Goal: Information Seeking & Learning: Understand process/instructions

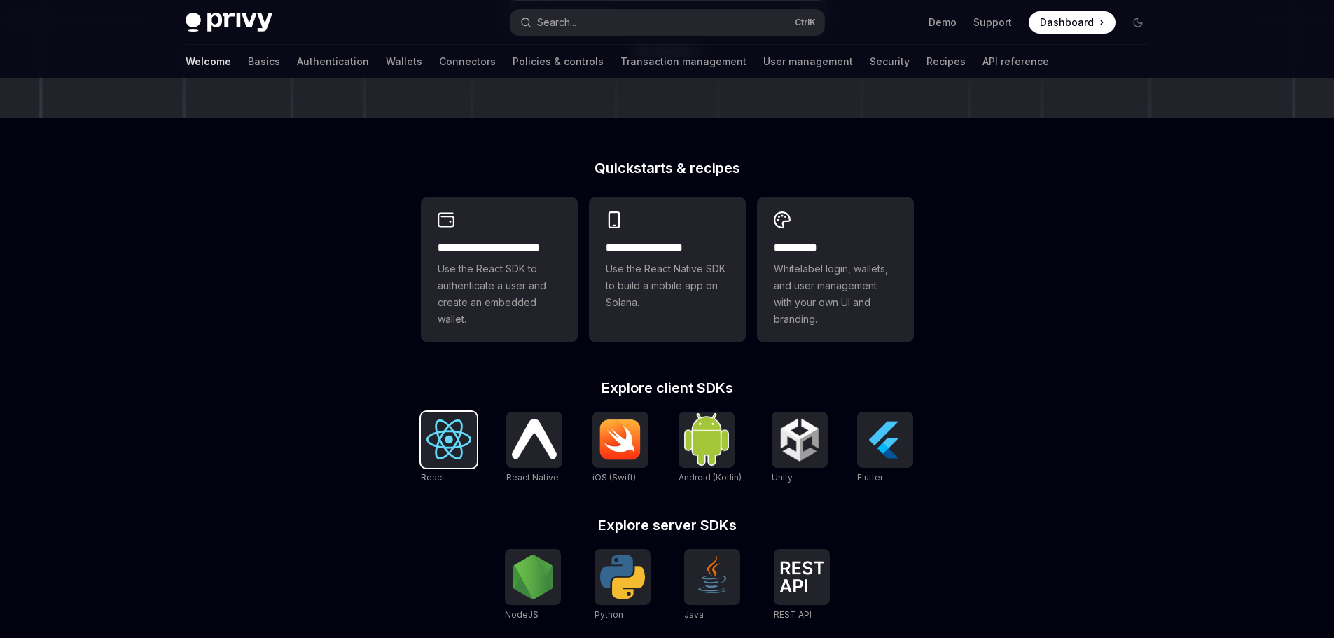
click at [430, 459] on img at bounding box center [448, 439] width 45 height 40
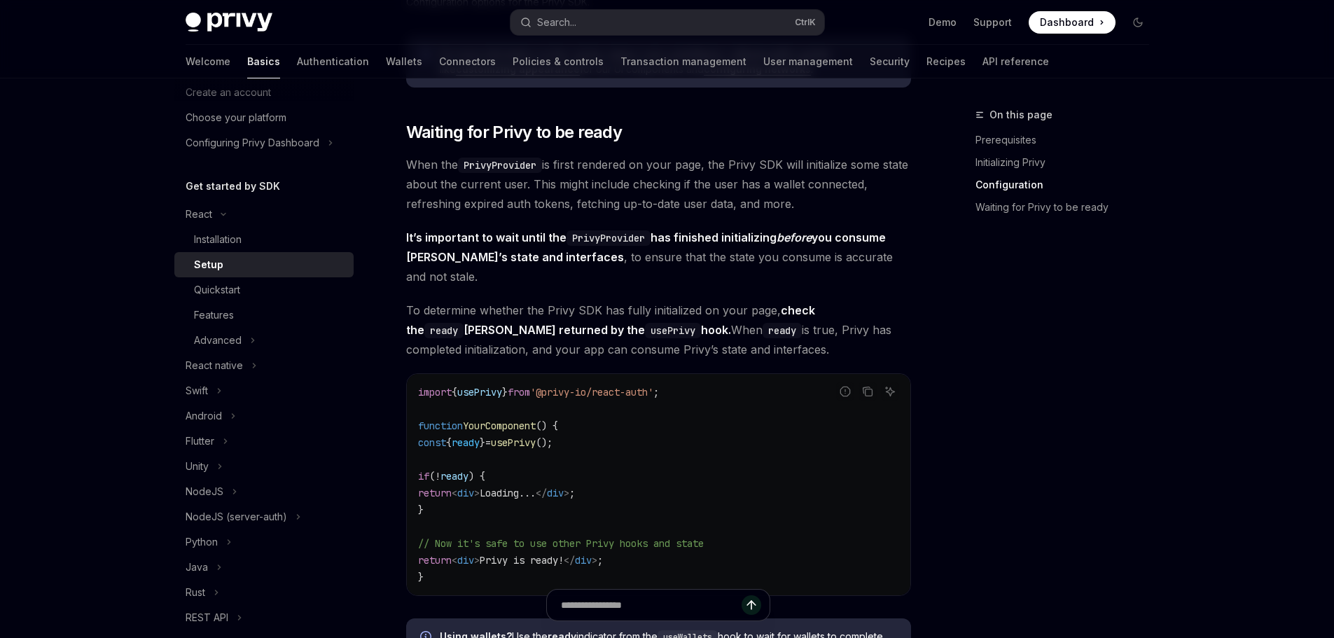
scroll to position [1260, 0]
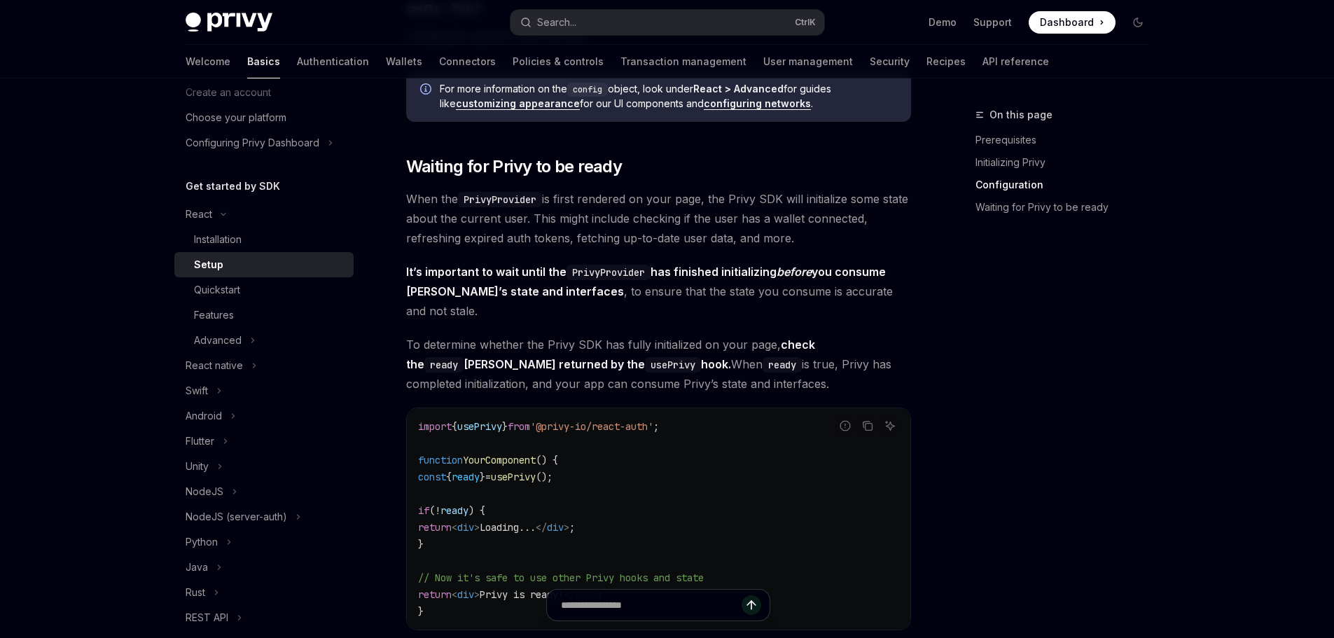
click at [472, 110] on link "customizing appearance" at bounding box center [518, 103] width 124 height 13
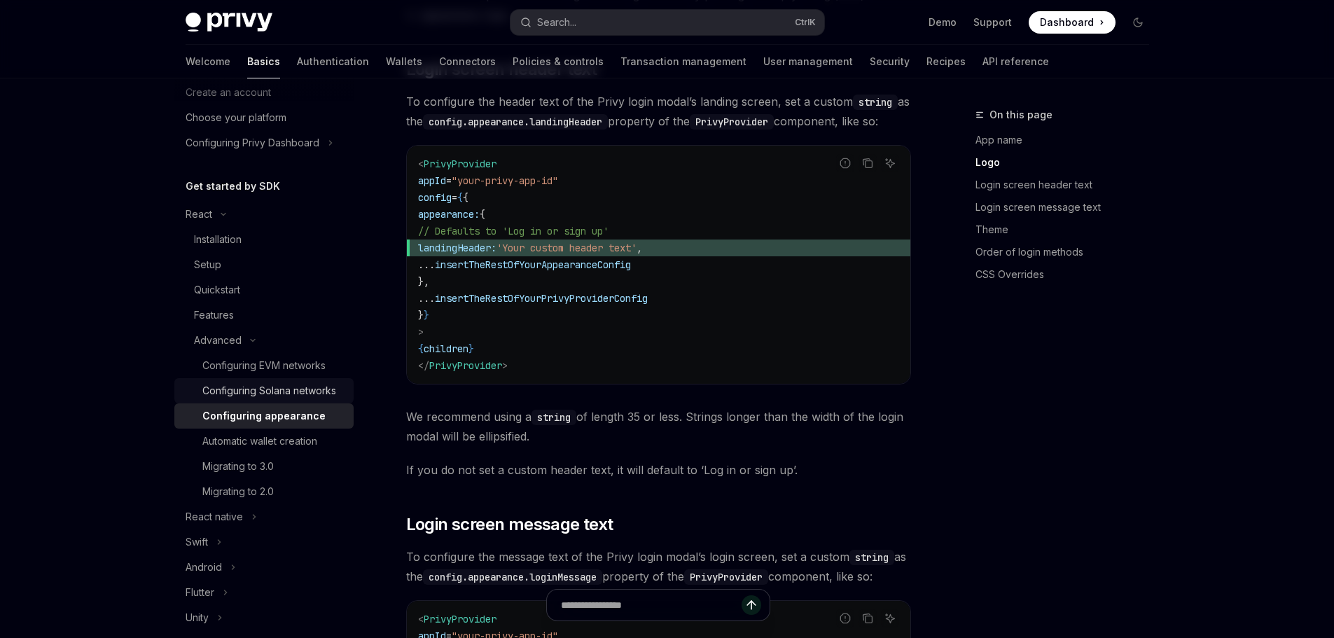
scroll to position [1190, 0]
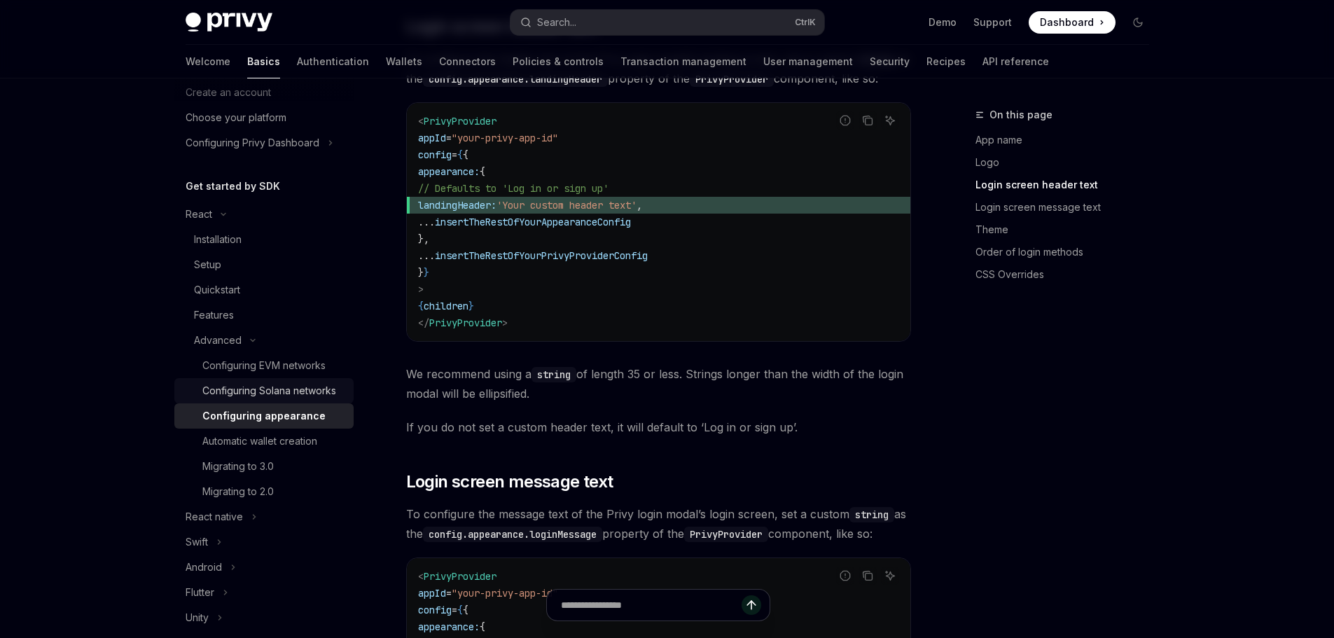
click at [284, 399] on div "Configuring Solana networks" at bounding box center [269, 390] width 134 height 17
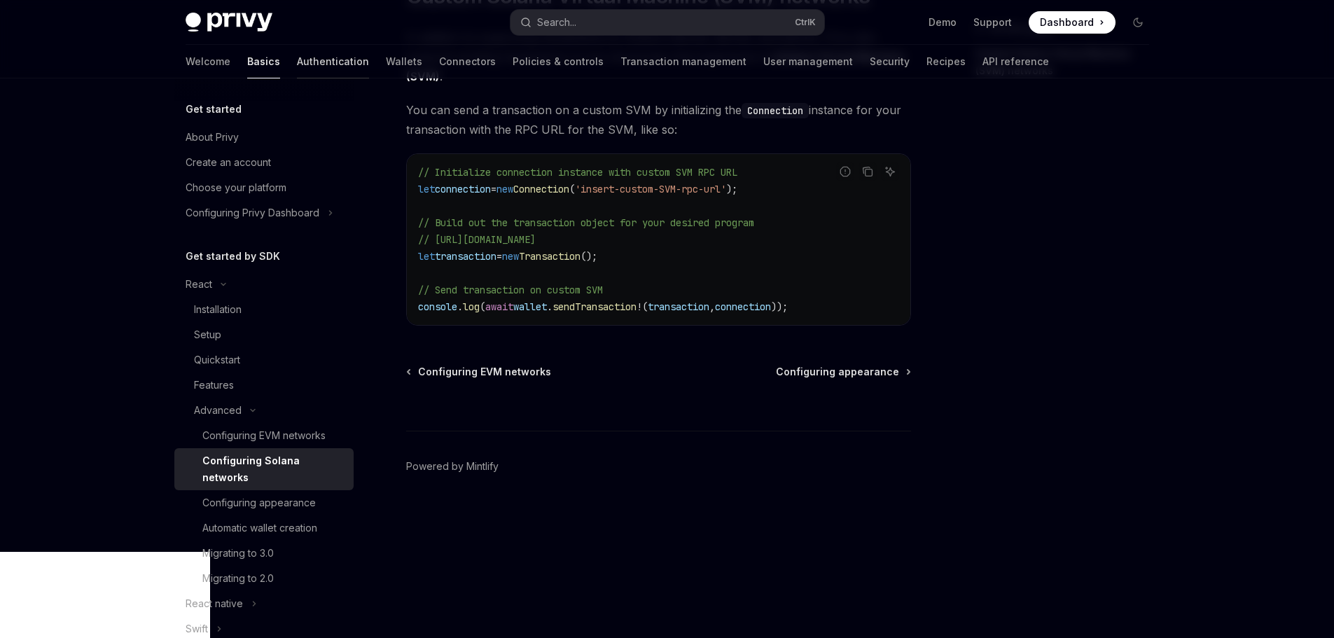
click at [297, 57] on link "Authentication" at bounding box center [333, 62] width 72 height 34
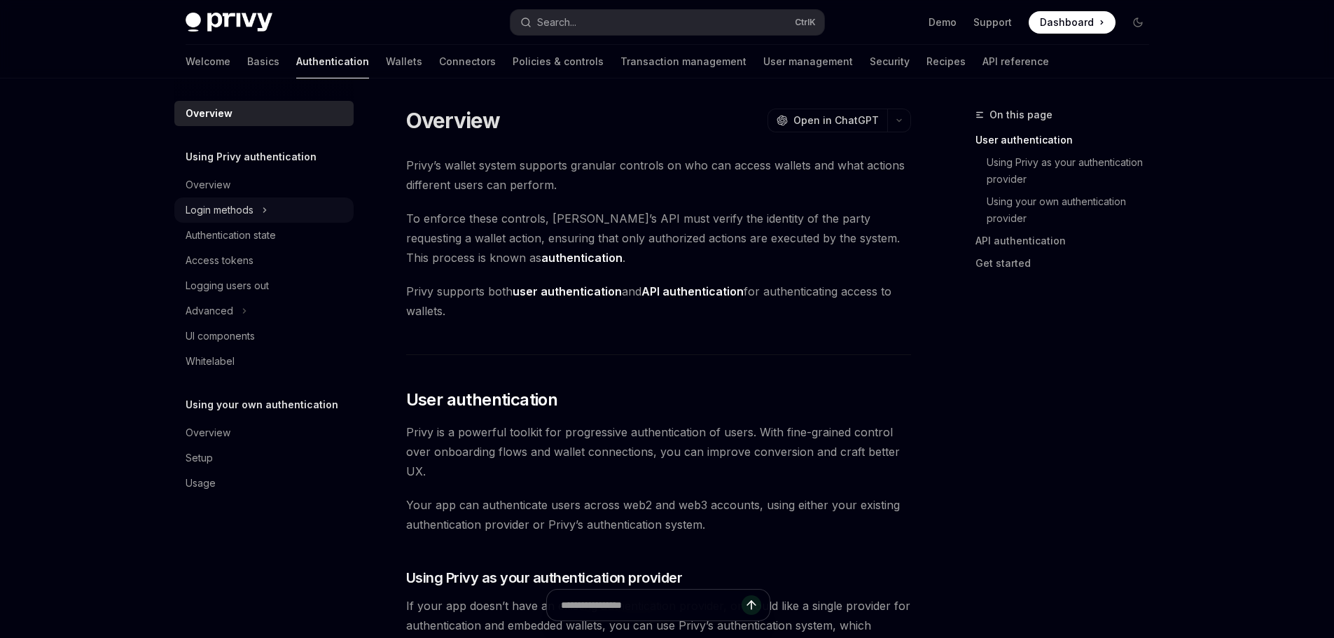
click at [209, 212] on button "Login methods" at bounding box center [263, 209] width 179 height 25
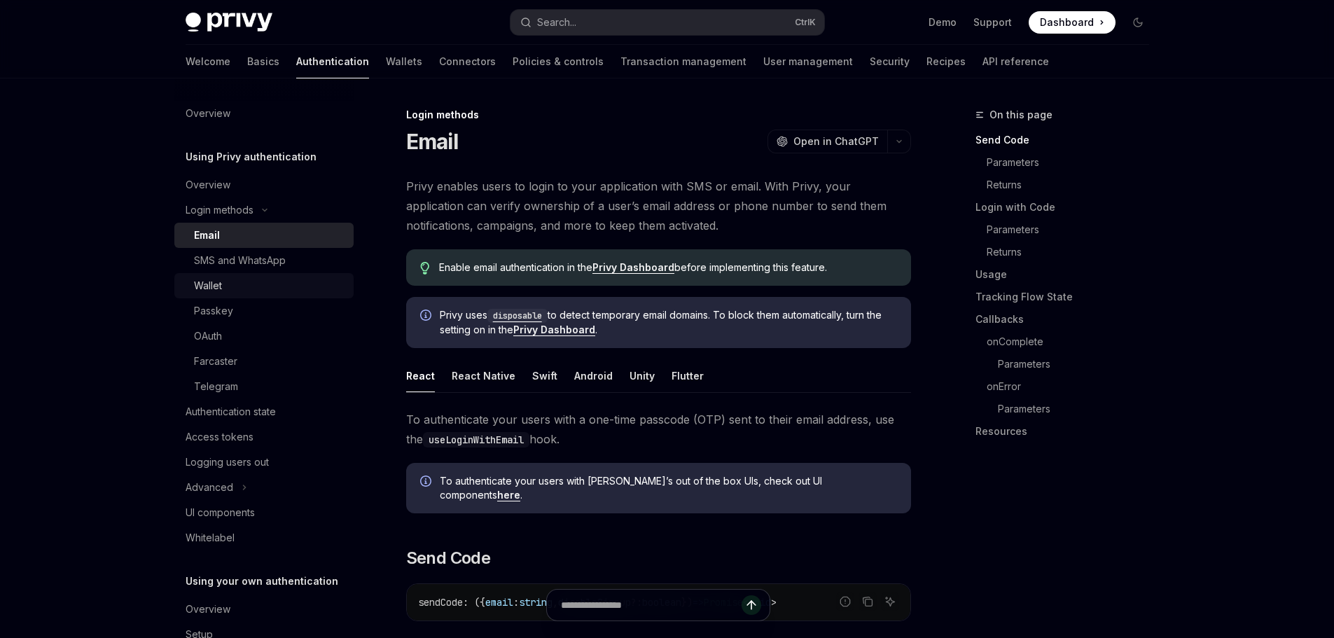
click at [197, 294] on div "Wallet" at bounding box center [269, 285] width 151 height 17
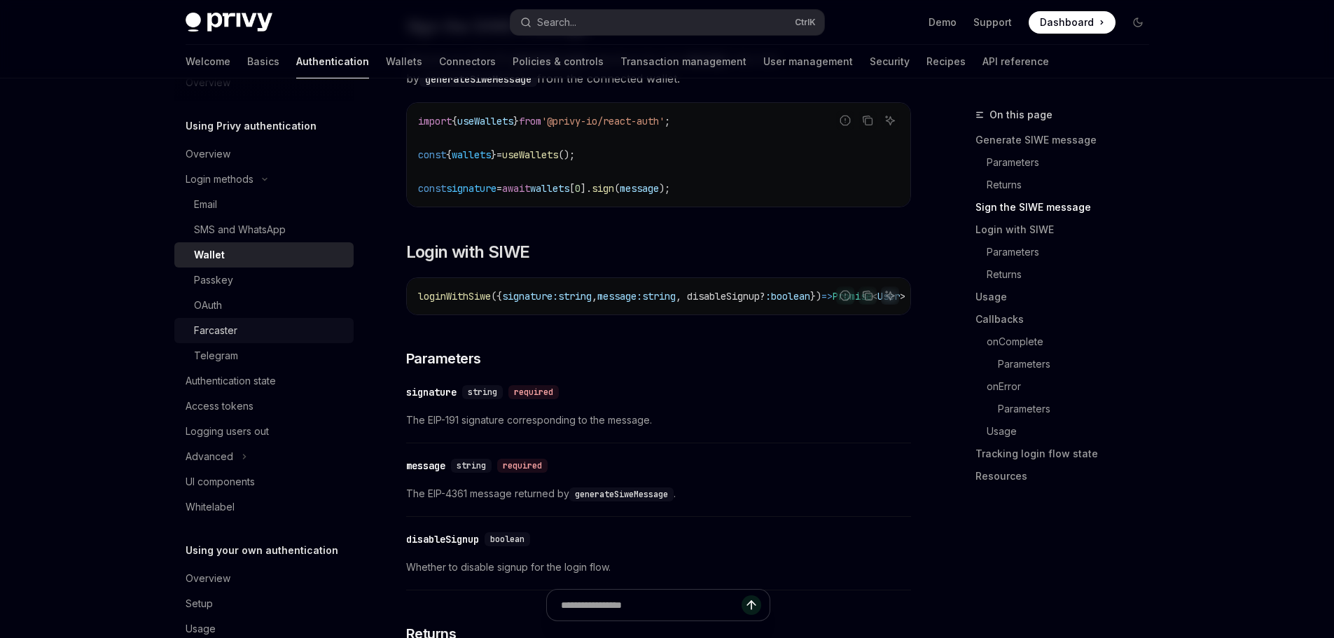
scroll to position [70, 0]
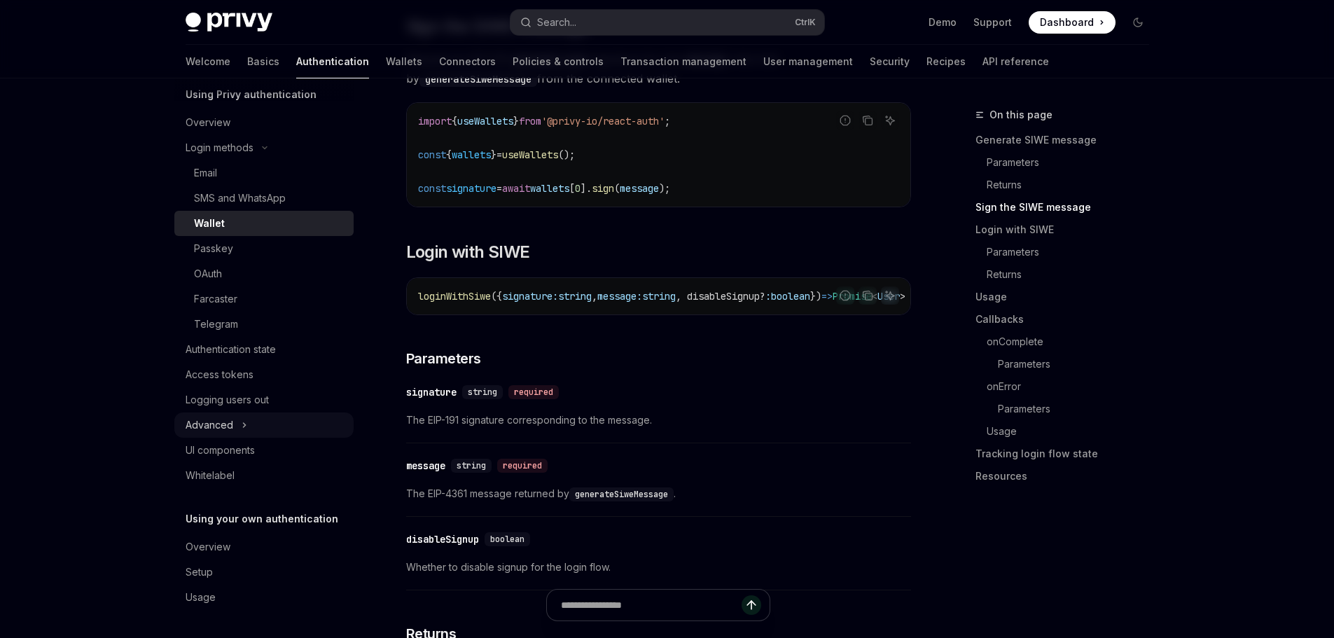
click at [221, 438] on button "Advanced" at bounding box center [263, 424] width 179 height 25
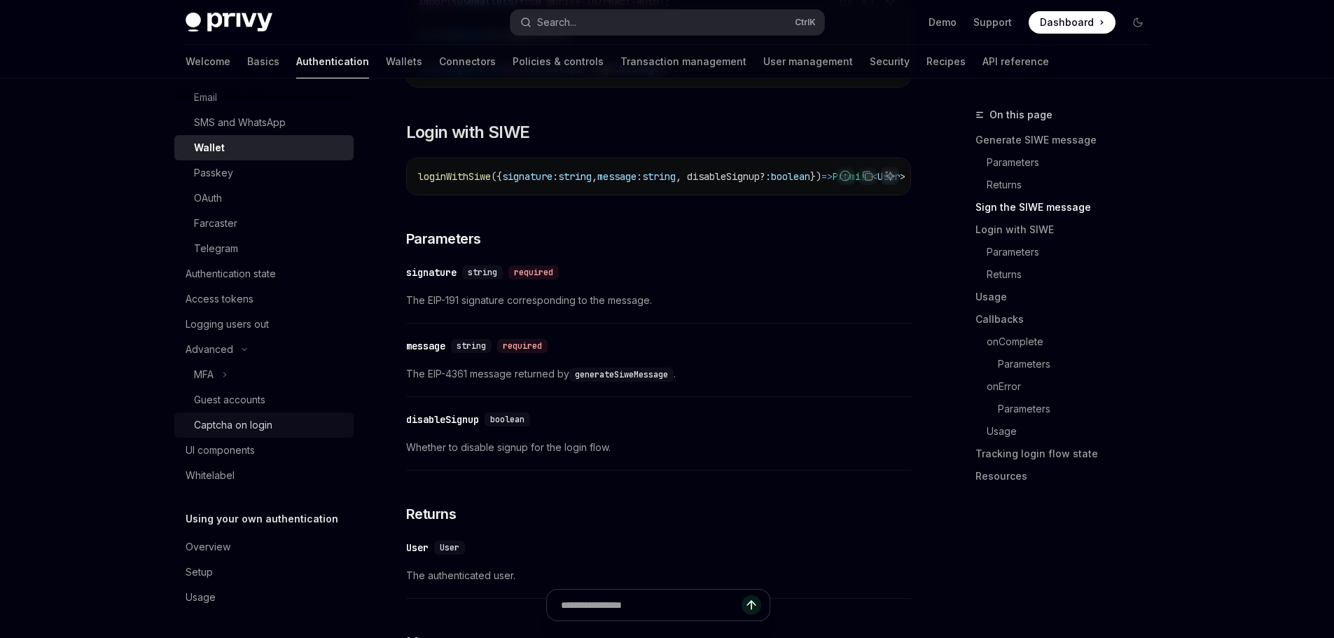
scroll to position [1120, 0]
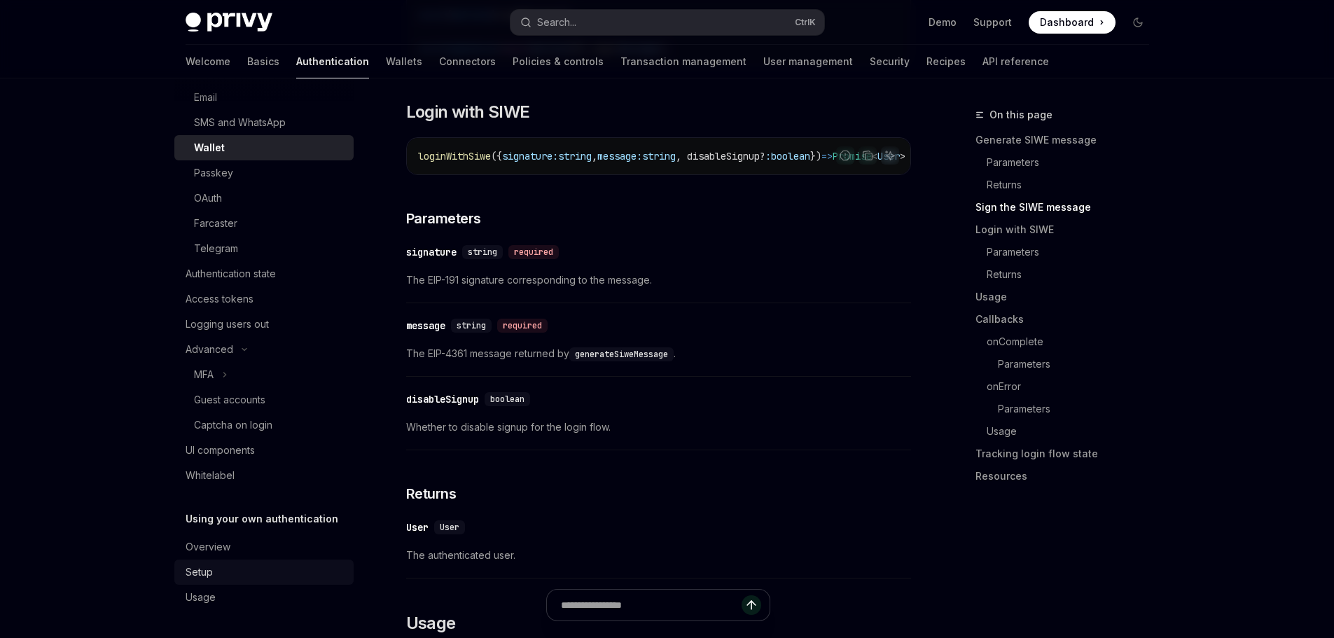
click at [190, 559] on link "Setup" at bounding box center [263, 571] width 179 height 25
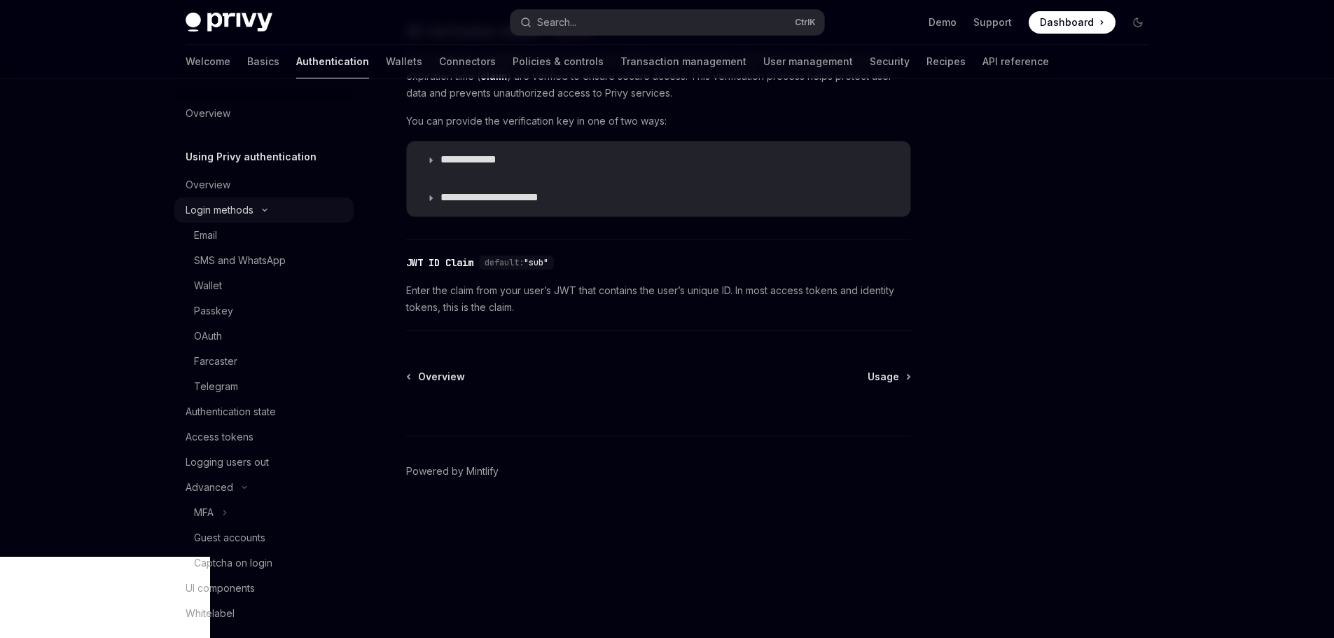
click at [209, 218] on div "Login methods" at bounding box center [220, 210] width 68 height 17
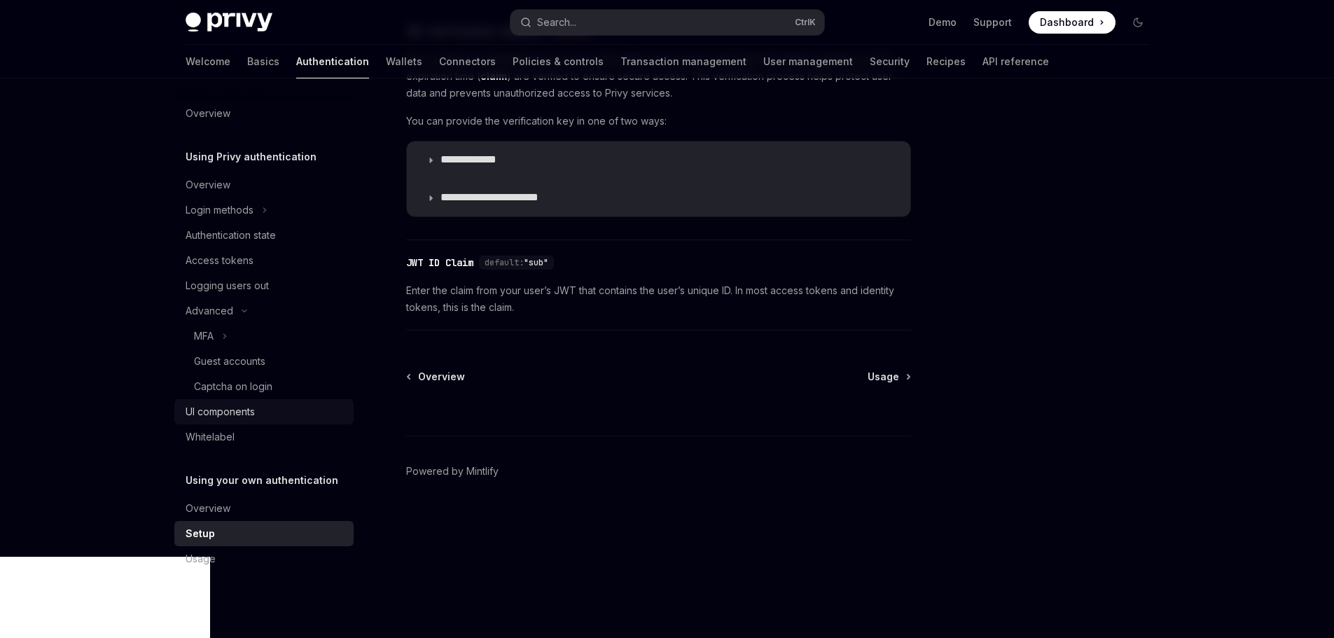
click at [235, 420] on div "UI components" at bounding box center [266, 411] width 160 height 17
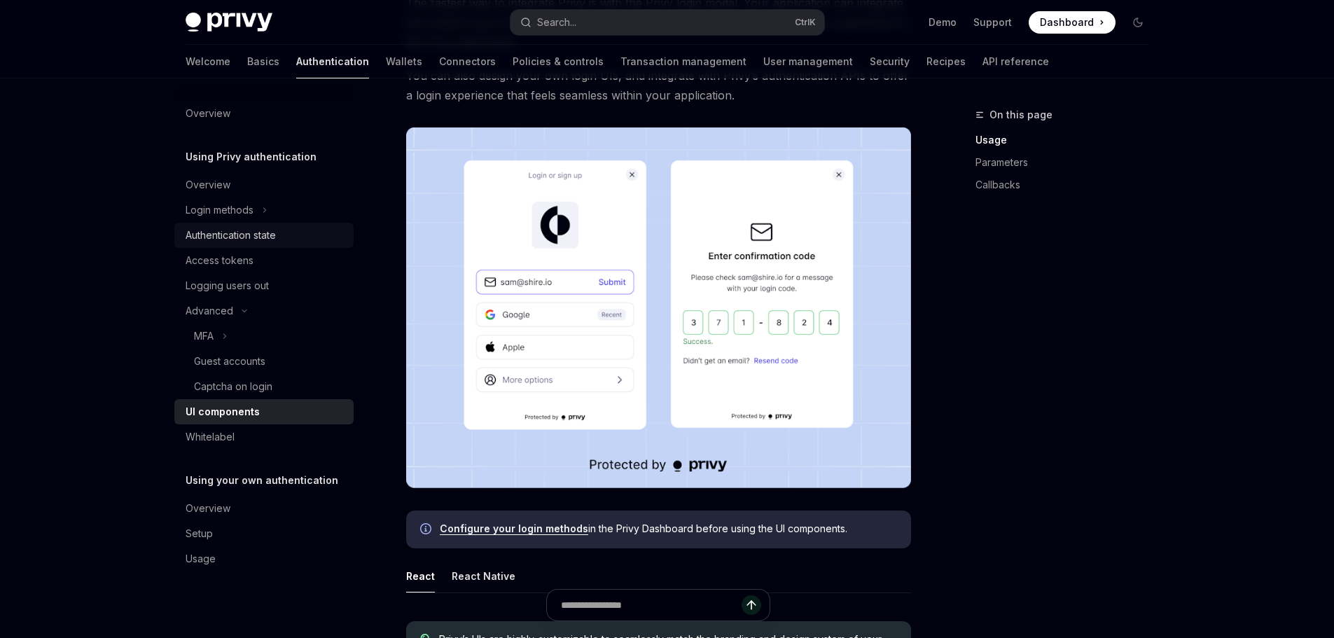
scroll to position [210, 0]
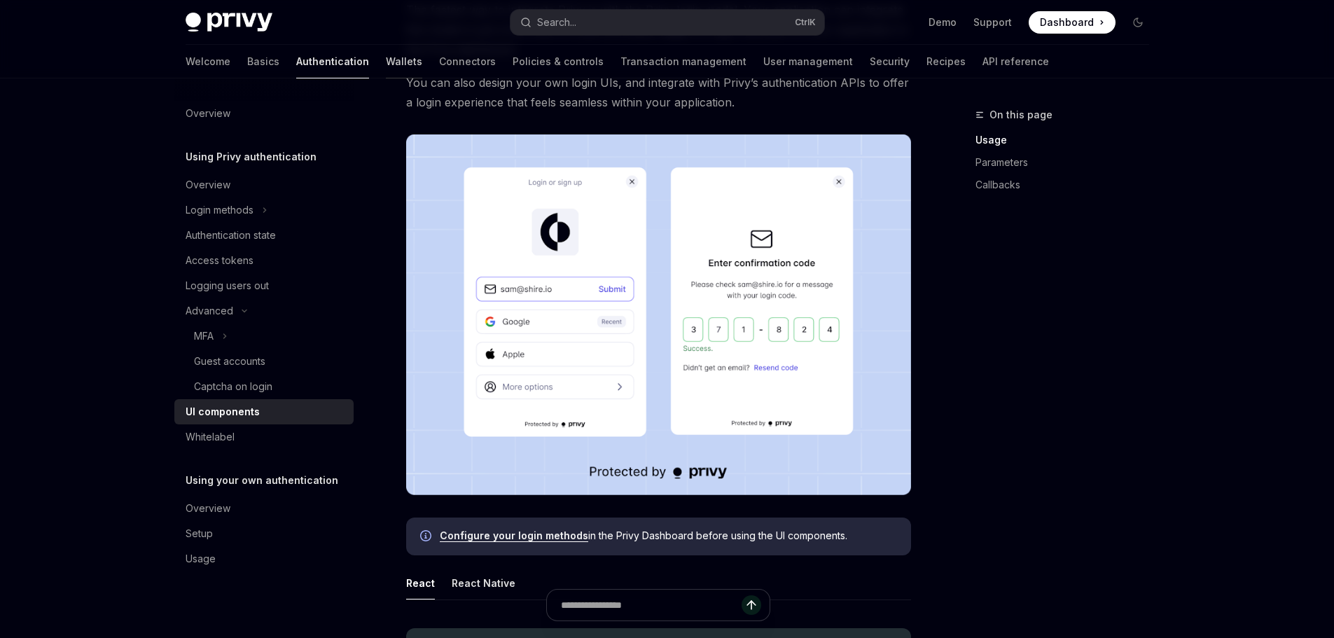
click at [386, 61] on link "Wallets" at bounding box center [404, 62] width 36 height 34
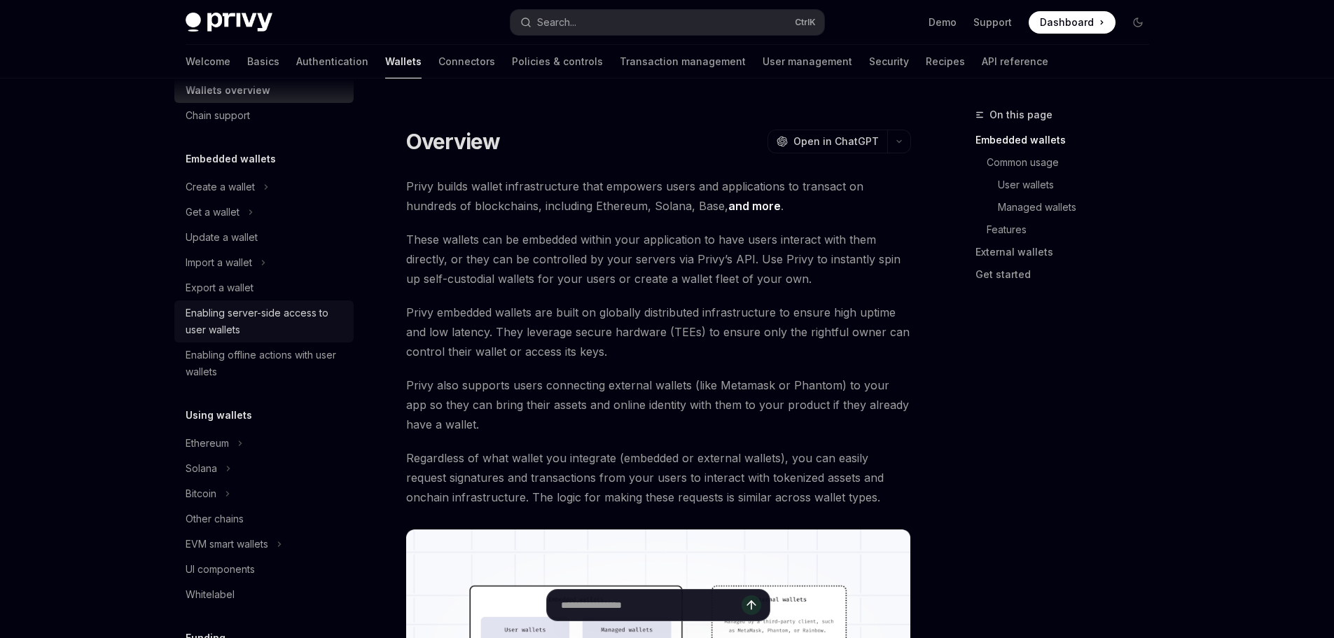
scroll to position [70, 0]
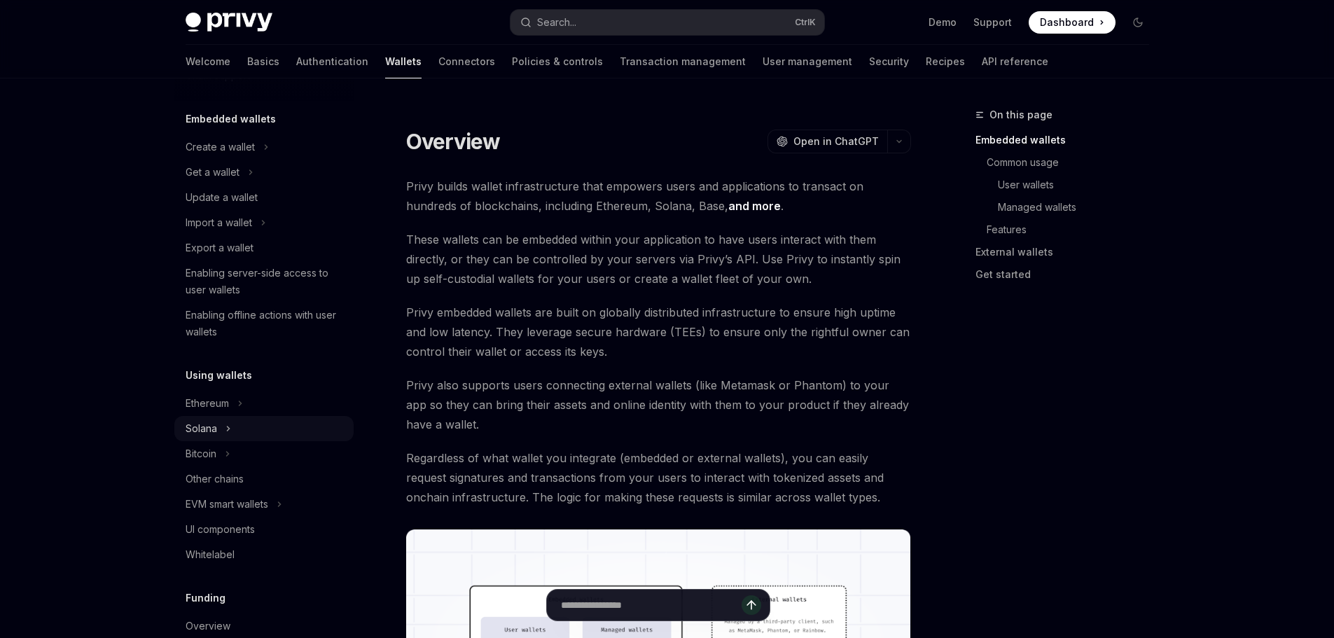
click at [186, 437] on div "Solana" at bounding box center [202, 428] width 32 height 17
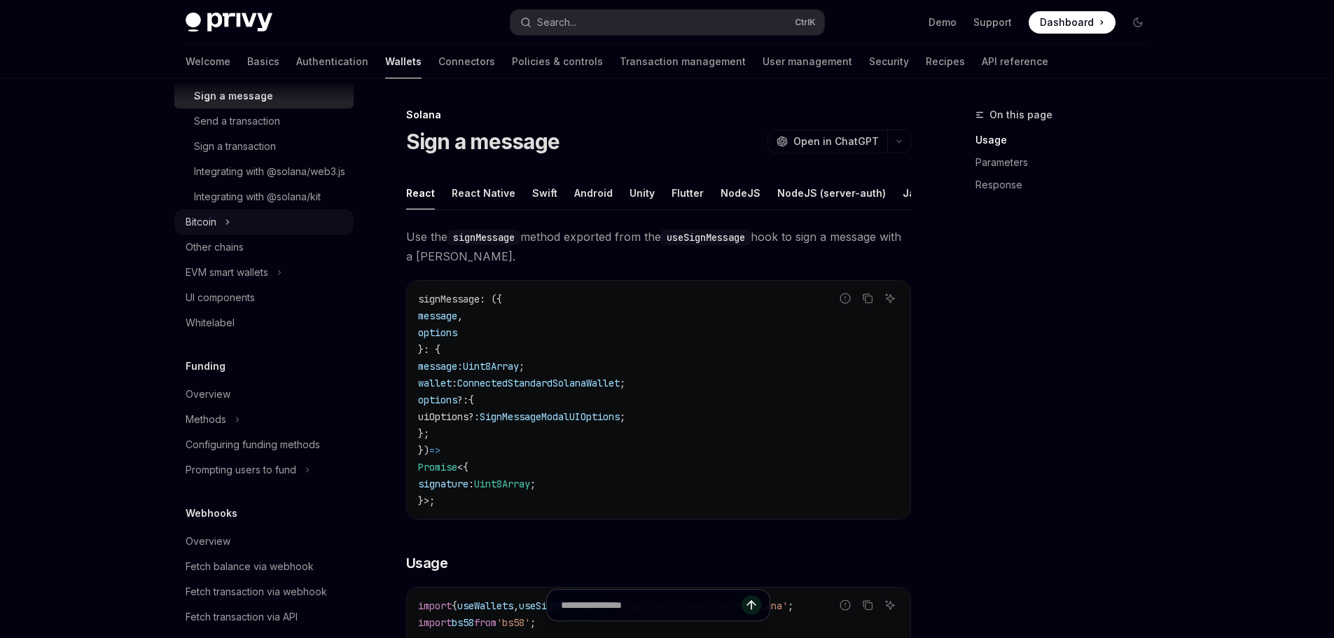
scroll to position [280, 0]
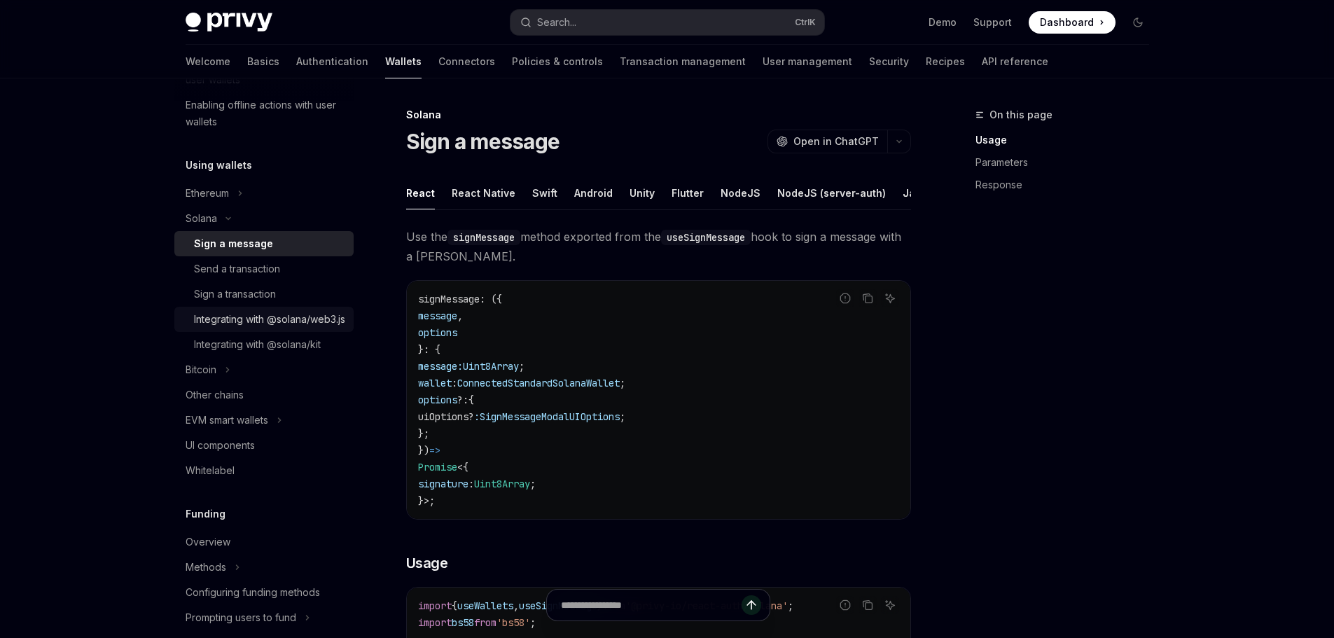
click at [273, 328] on div "Integrating with @solana/web3.js" at bounding box center [269, 319] width 151 height 17
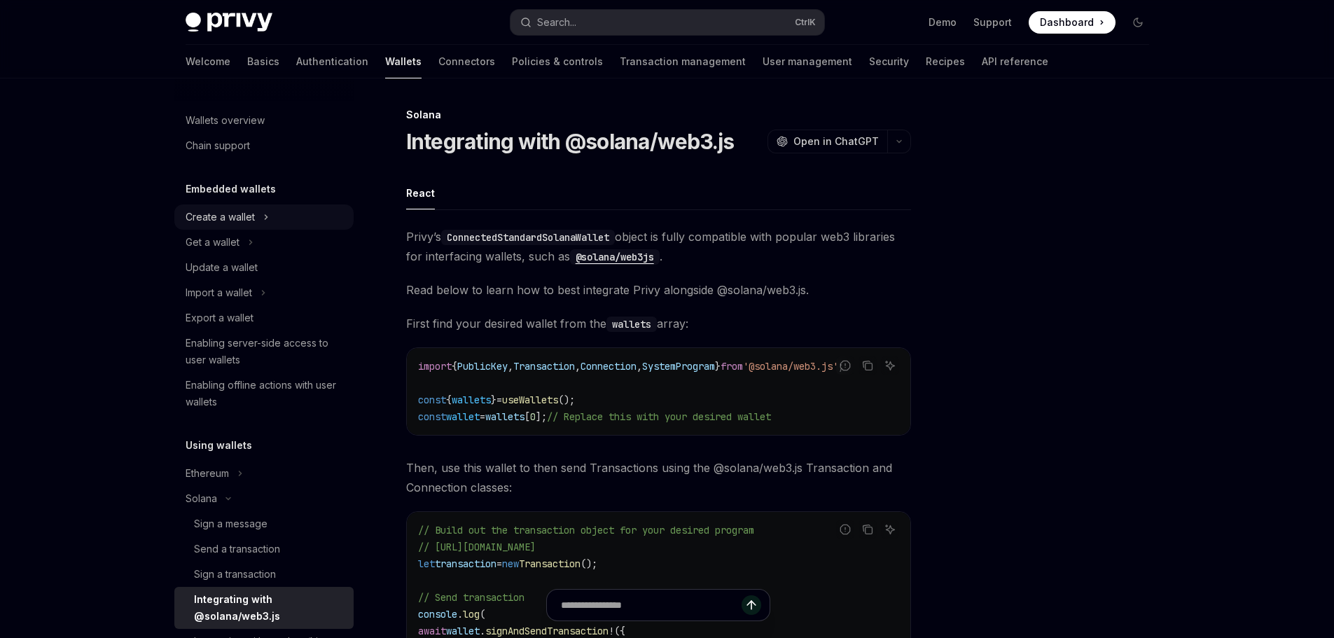
click at [245, 230] on button "Create a wallet" at bounding box center [263, 216] width 179 height 25
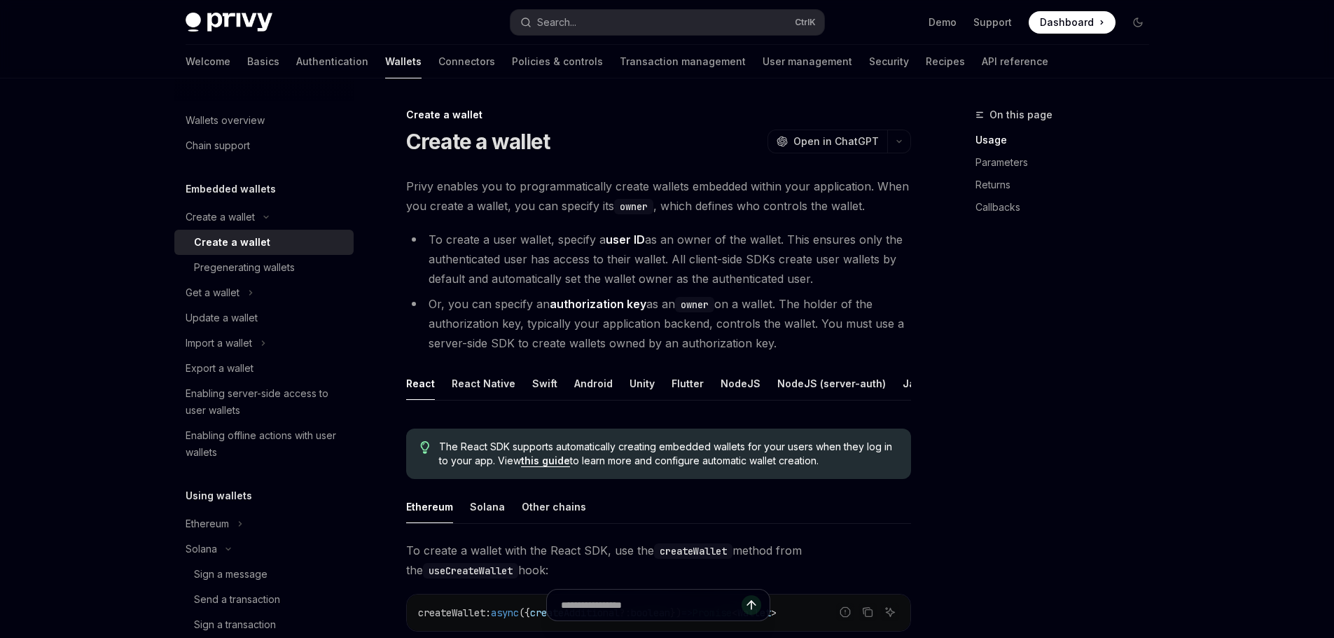
click at [241, 251] on div "Create a wallet" at bounding box center [269, 242] width 151 height 17
click at [438, 68] on link "Connectors" at bounding box center [466, 62] width 57 height 34
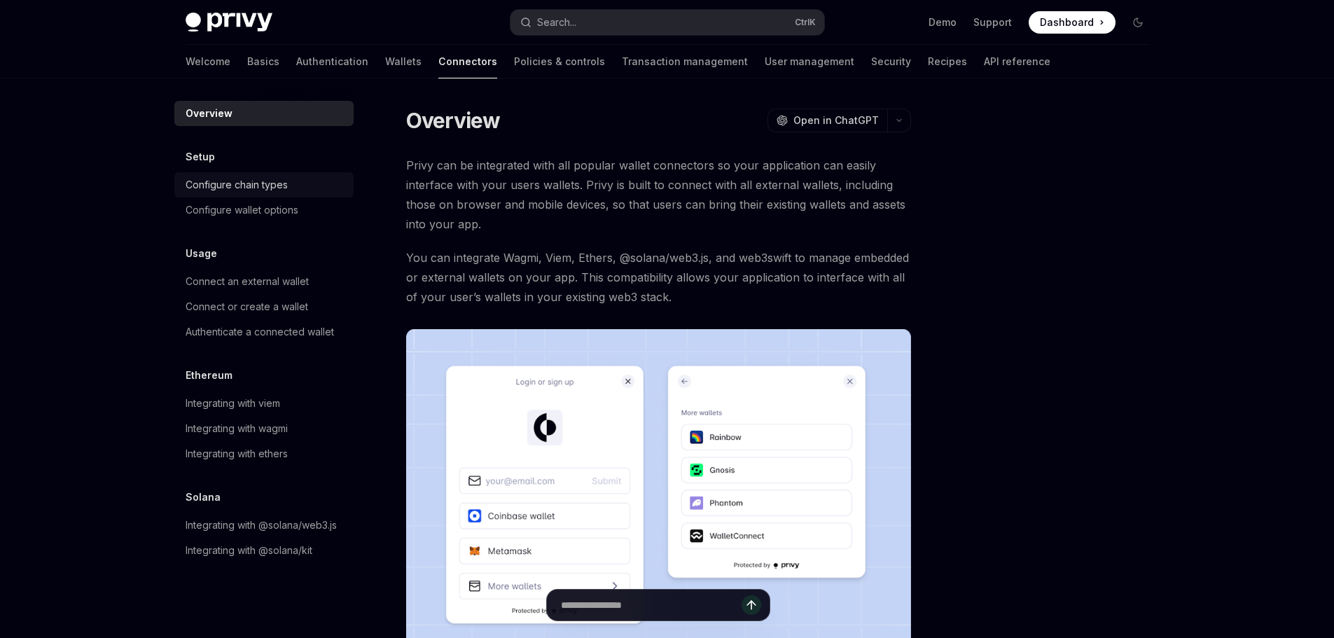
click at [298, 188] on div "Configure chain types" at bounding box center [266, 184] width 160 height 17
type textarea "*"
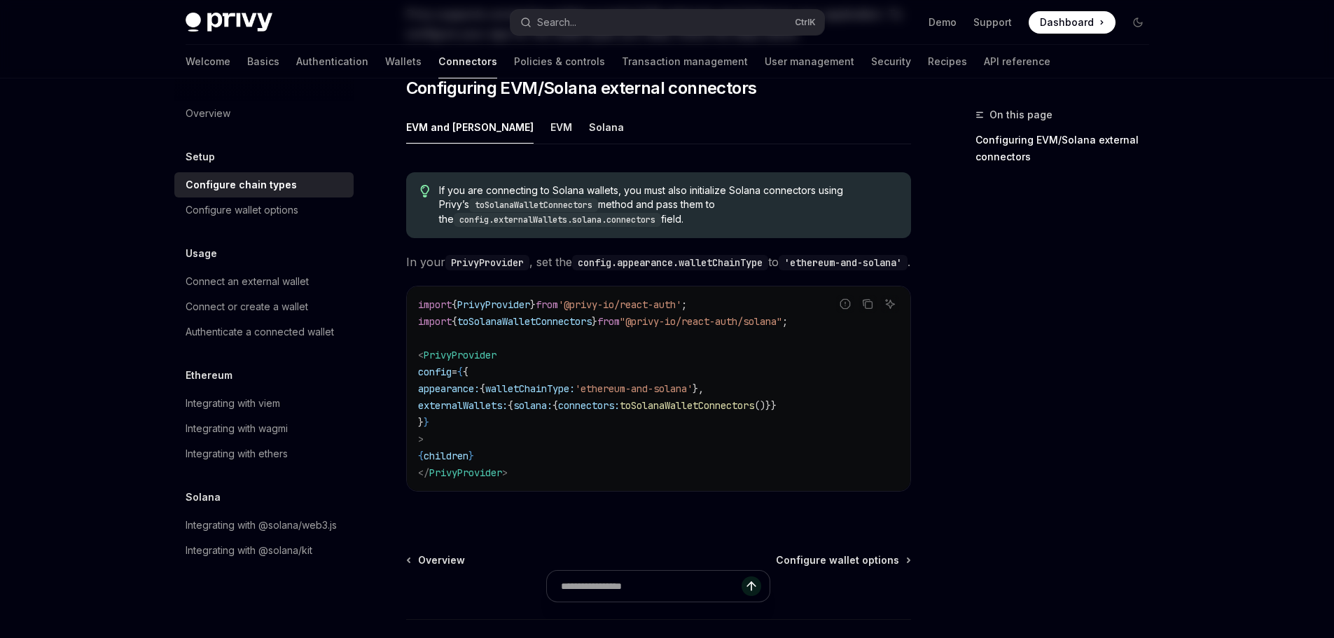
scroll to position [280, 0]
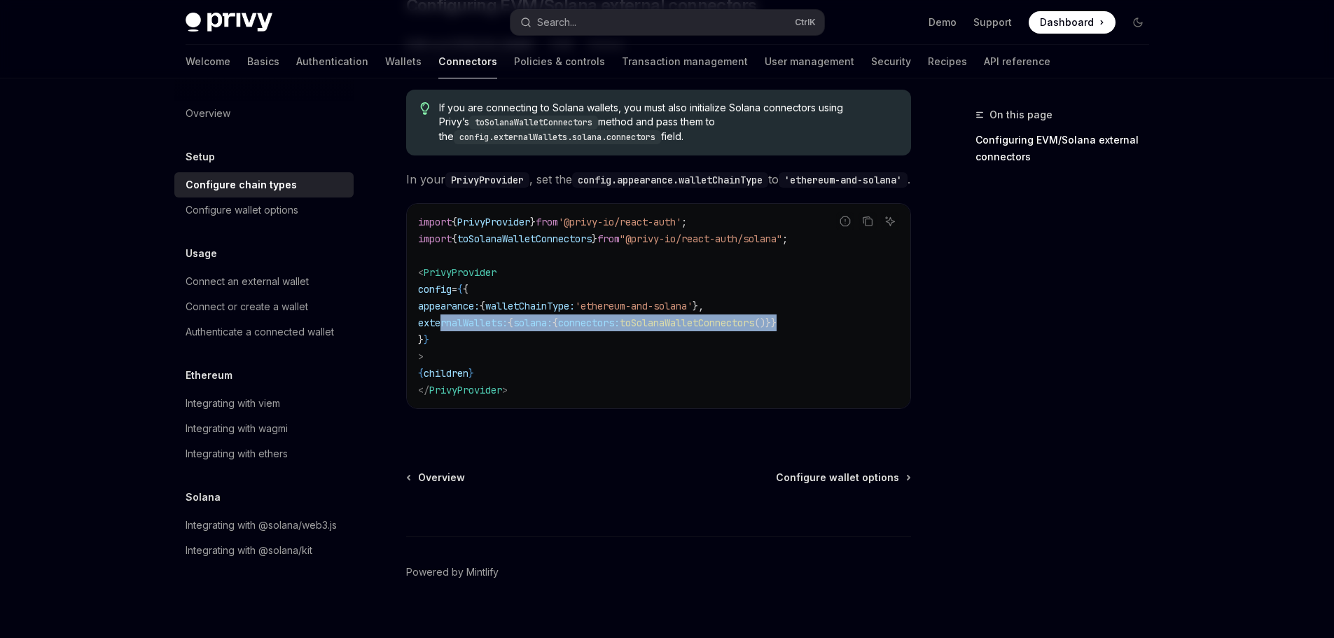
drag, startPoint x: 428, startPoint y: 352, endPoint x: 856, endPoint y: 355, distance: 427.8
click at [856, 355] on code "import { PrivyProvider } from '@privy-io/react-auth' ; import { toSolanaWalletC…" at bounding box center [658, 306] width 481 height 185
copy span "externalWallets: { solana: { connectors: toSolanaWalletConnectors ()}}"
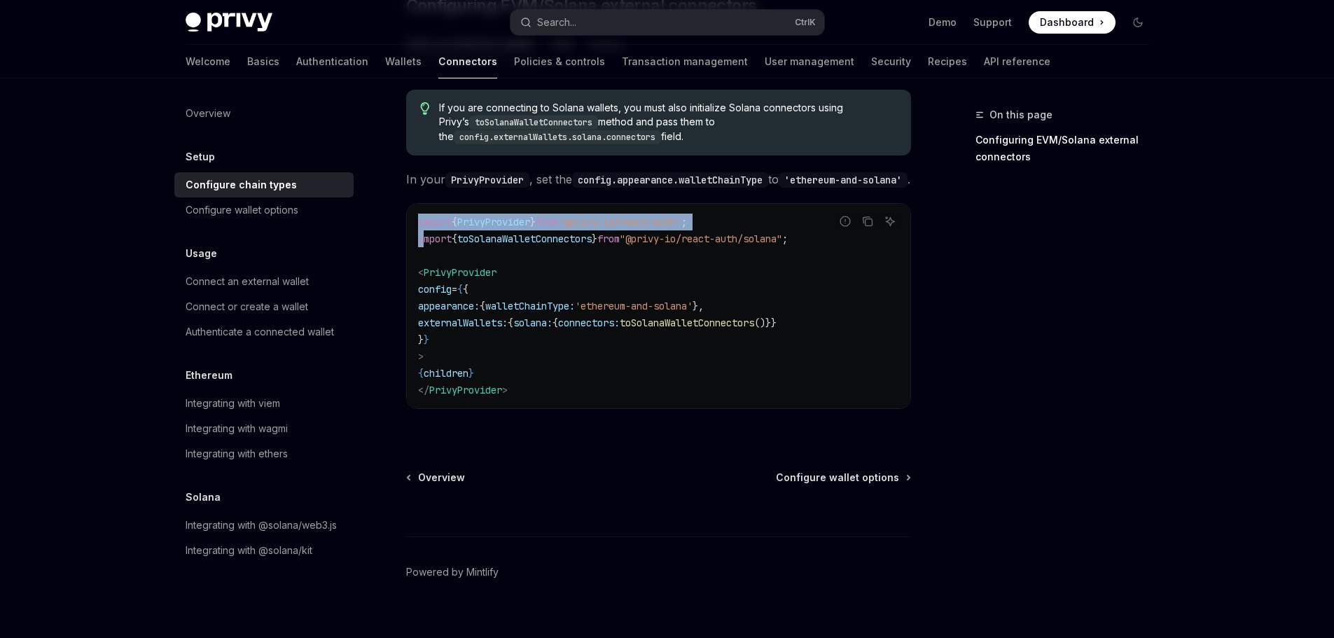
drag, startPoint x: 846, startPoint y: 263, endPoint x: 410, endPoint y: 270, distance: 436.3
click at [410, 270] on div "Report incorrect code Copy Ask AI import { PrivyProvider } from '@privy-io/reac…" at bounding box center [658, 306] width 505 height 206
click at [418, 245] on span "import" at bounding box center [435, 238] width 34 height 13
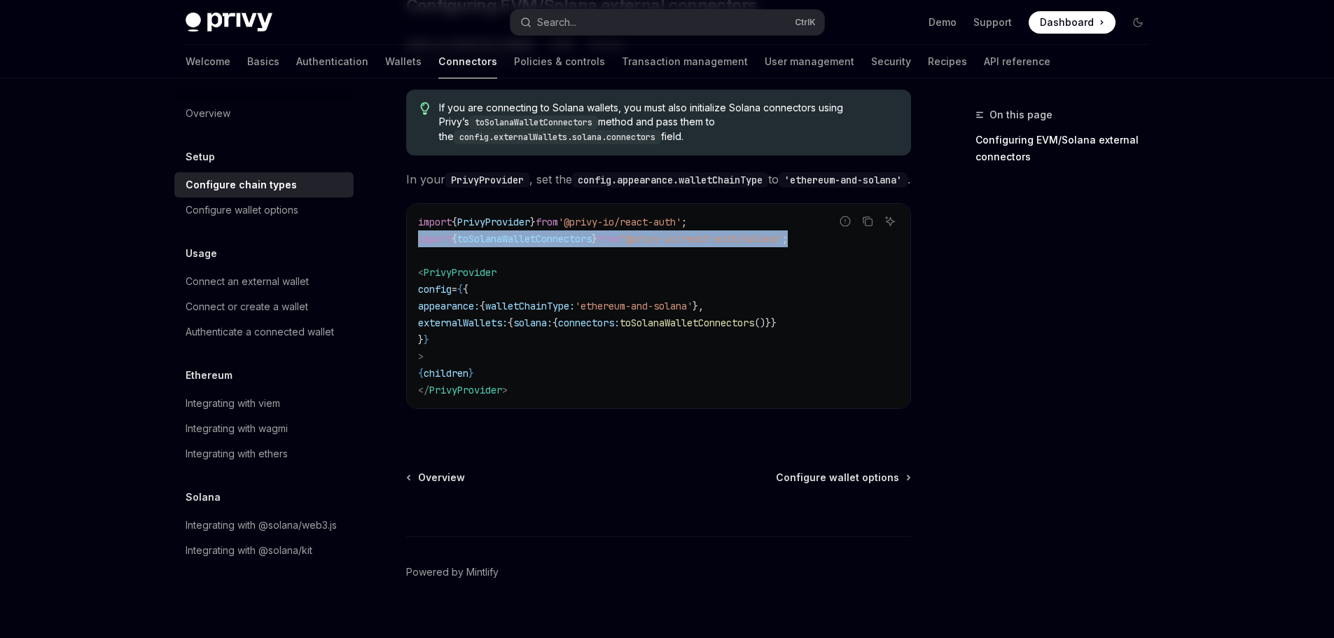
drag, startPoint x: 401, startPoint y: 265, endPoint x: 845, endPoint y: 257, distance: 444.0
click at [845, 257] on div "import { PrivyProvider } from '@privy-io/react-auth' ; import { toSolanaWalletC…" at bounding box center [658, 306] width 503 height 204
copy span "import { toSolanaWalletConnectors } from "@privy-io/react-auth/solana" ;"
